Goal: Information Seeking & Learning: Learn about a topic

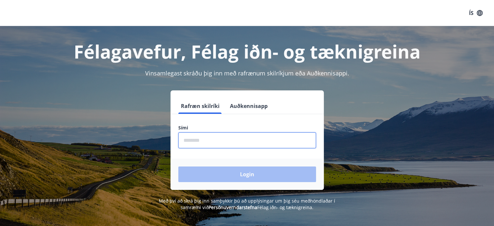
click at [197, 139] on input "phone" at bounding box center [247, 140] width 138 height 16
type input "********"
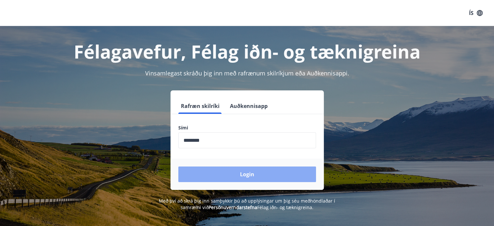
click at [245, 175] on button "Login" at bounding box center [247, 174] width 138 height 16
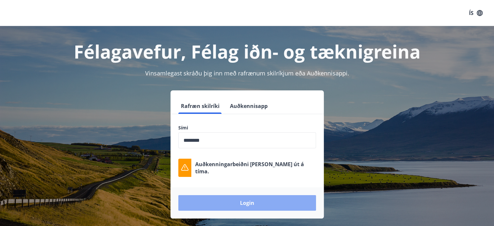
click at [236, 208] on button "Login" at bounding box center [247, 203] width 138 height 16
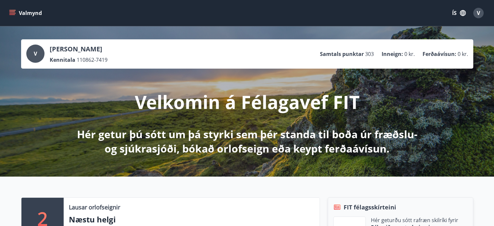
click at [13, 15] on icon "menu" at bounding box center [12, 13] width 7 height 7
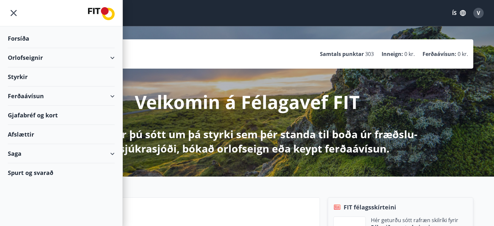
click at [112, 96] on div "Ferðaávísun" at bounding box center [61, 95] width 107 height 19
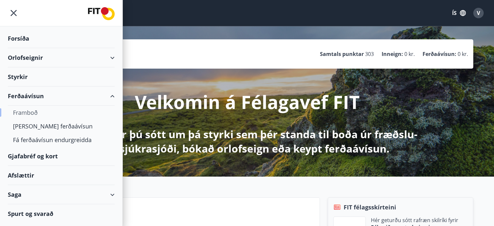
click at [35, 110] on div "Framboð" at bounding box center [61, 113] width 97 height 14
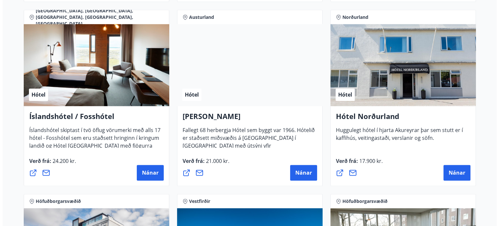
scroll to position [849, 0]
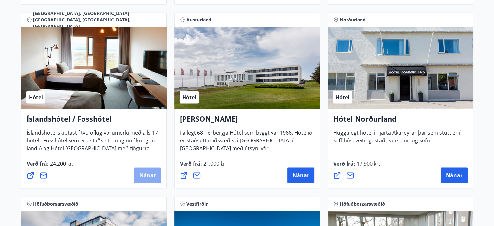
click at [143, 180] on button "Nánar" at bounding box center [147, 175] width 27 height 16
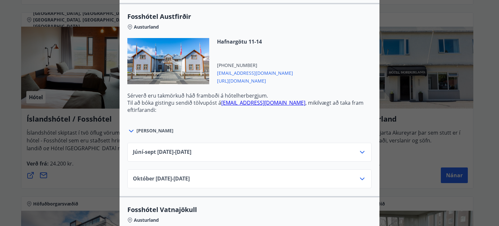
scroll to position [1490, 0]
click at [129, 127] on icon at bounding box center [131, 131] width 8 height 8
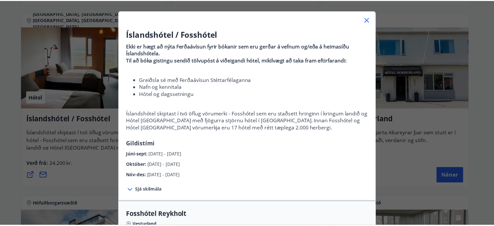
scroll to position [0, 0]
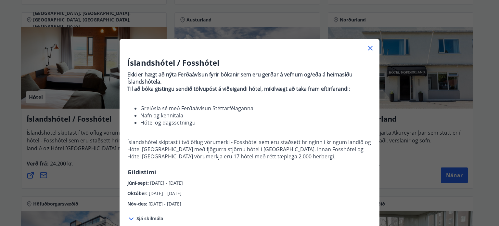
click at [367, 46] on icon at bounding box center [371, 48] width 8 height 8
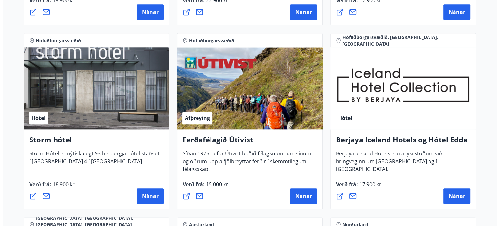
scroll to position [642, 0]
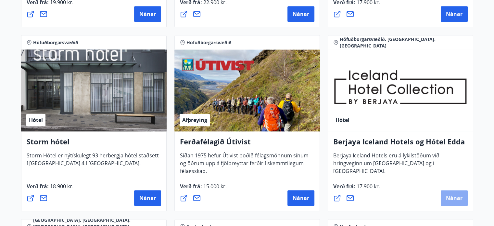
click at [446, 198] on span "Nánar" at bounding box center [454, 197] width 17 height 7
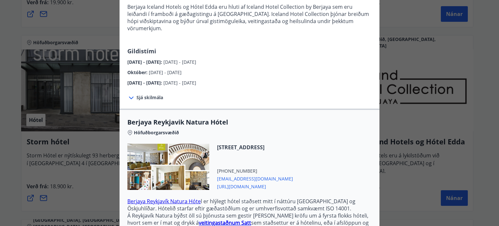
scroll to position [68, 0]
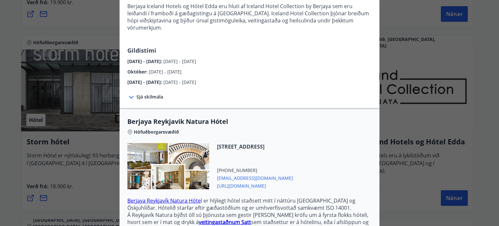
click at [129, 93] on icon at bounding box center [131, 97] width 8 height 8
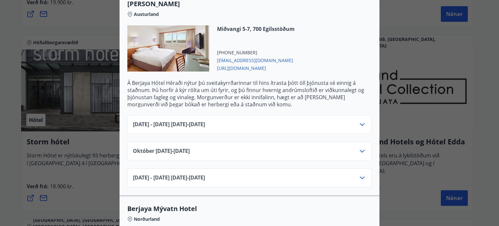
scroll to position [661, 0]
click at [359, 148] on icon at bounding box center [362, 152] width 8 height 8
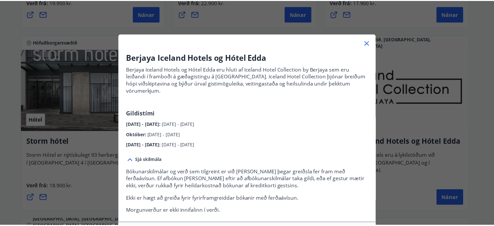
scroll to position [0, 0]
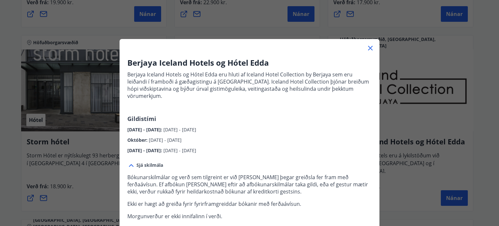
click at [370, 48] on icon at bounding box center [370, 48] width 1 height 1
